Goal: Information Seeking & Learning: Check status

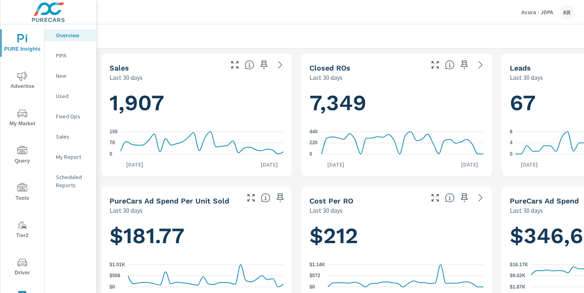
click at [546, 10] on p "Acura - JDPA" at bounding box center [537, 12] width 32 height 7
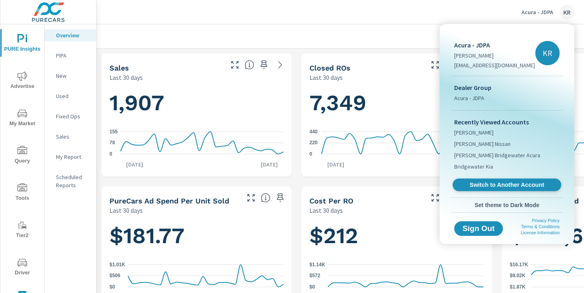
click at [498, 184] on span "Switch to Another Account" at bounding box center [506, 185] width 99 height 8
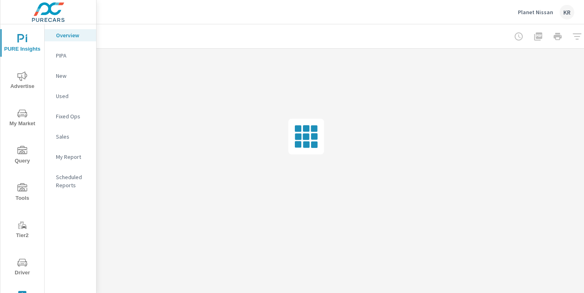
scroll to position [0, 113]
click at [562, 40] on div at bounding box center [527, 36] width 94 height 16
click at [567, 38] on div at bounding box center [527, 36] width 94 height 16
click at [562, 37] on div at bounding box center [527, 36] width 94 height 16
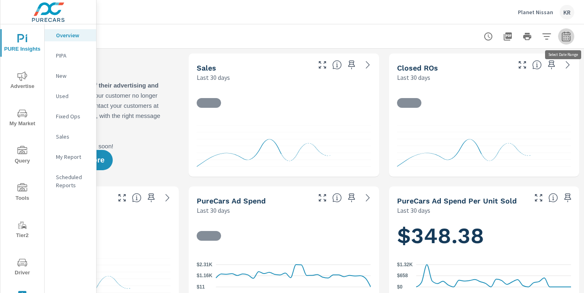
click at [564, 37] on icon "button" at bounding box center [566, 37] width 10 height 10
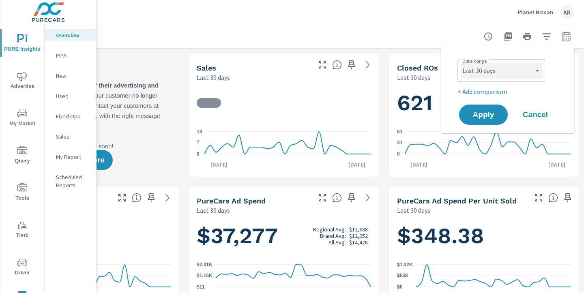
click at [500, 67] on select "Custom [DATE] Last week Last 7 days Last 14 days Last 30 days Last 45 days Last…" at bounding box center [501, 70] width 81 height 16
select select "custom"
click at [461, 62] on select "Custom [DATE] Last week Last 7 days Last 14 days Last 30 days Last 45 days Last…" at bounding box center [501, 70] width 81 height 16
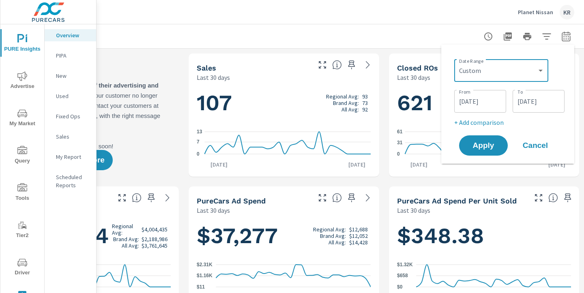
click at [462, 102] on input "[DATE]" at bounding box center [479, 101] width 45 height 16
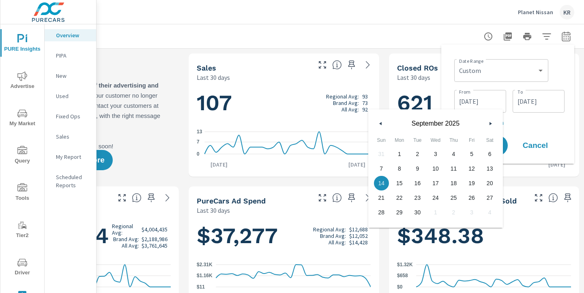
click at [381, 123] on icon "button" at bounding box center [380, 123] width 4 height 3
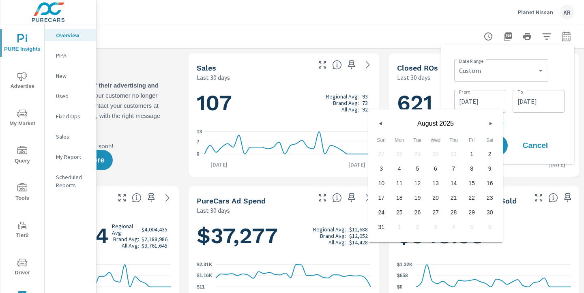
drag, startPoint x: 474, startPoint y: 154, endPoint x: 478, endPoint y: 151, distance: 5.5
click at [474, 154] on span "1" at bounding box center [472, 154] width 18 height 11
type input "[DATE]"
click at [519, 102] on input "[DATE]" at bounding box center [538, 101] width 45 height 16
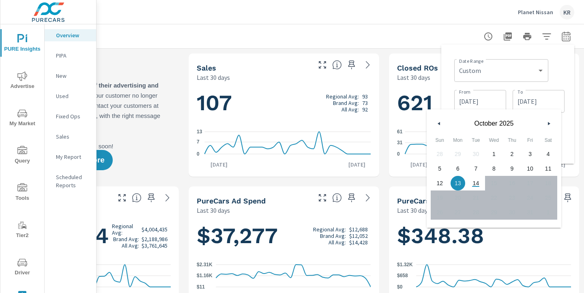
click at [439, 124] on icon "button" at bounding box center [438, 123] width 4 height 3
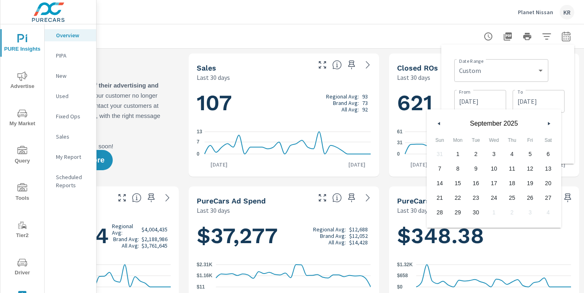
click at [439, 124] on icon "button" at bounding box center [438, 123] width 4 height 3
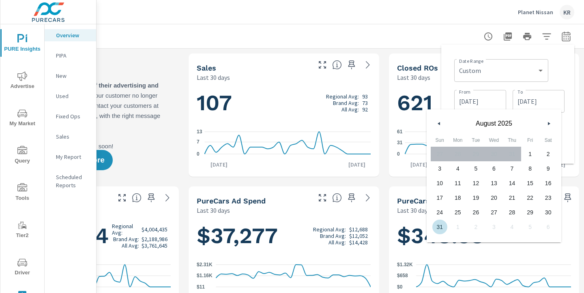
click at [439, 225] on span "31" at bounding box center [440, 227] width 18 height 11
type input "[DATE]"
click at [565, 135] on div "Date Range Custom [DATE] Last week Last 7 days Last 14 days Last 30 days Last 4…" at bounding box center [508, 104] width 120 height 106
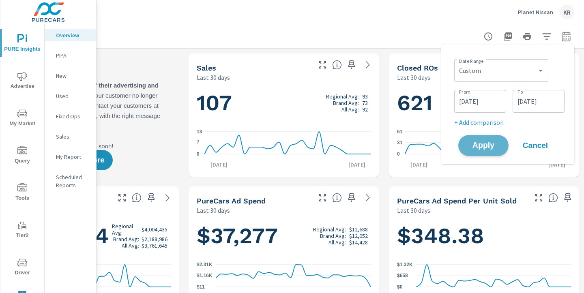
click at [497, 146] on span "Apply" at bounding box center [483, 146] width 33 height 8
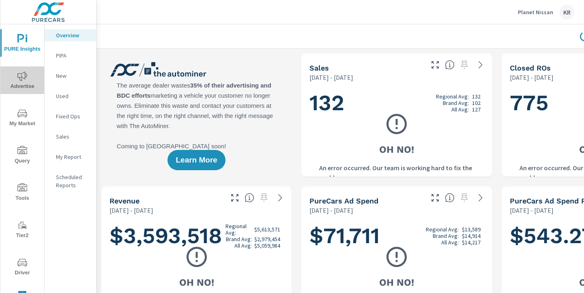
click at [26, 82] on span "Advertise" at bounding box center [22, 81] width 39 height 20
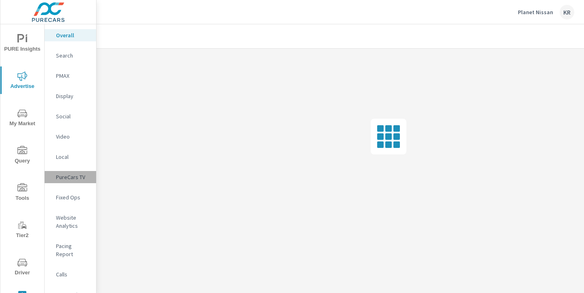
click at [75, 177] on p "PureCars TV" at bounding box center [73, 177] width 34 height 8
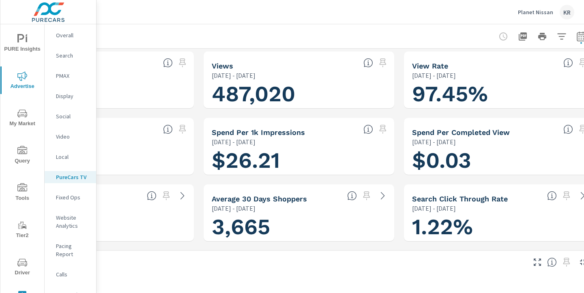
scroll to position [2, 113]
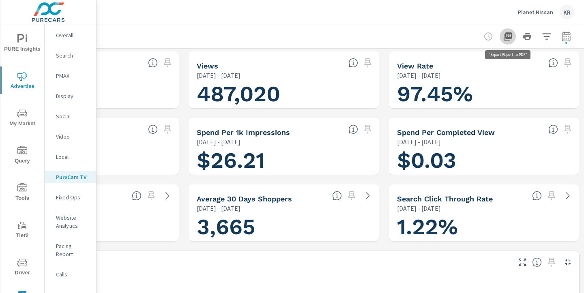
click at [509, 37] on icon "button" at bounding box center [508, 36] width 8 height 8
